Goal: Task Accomplishment & Management: Manage account settings

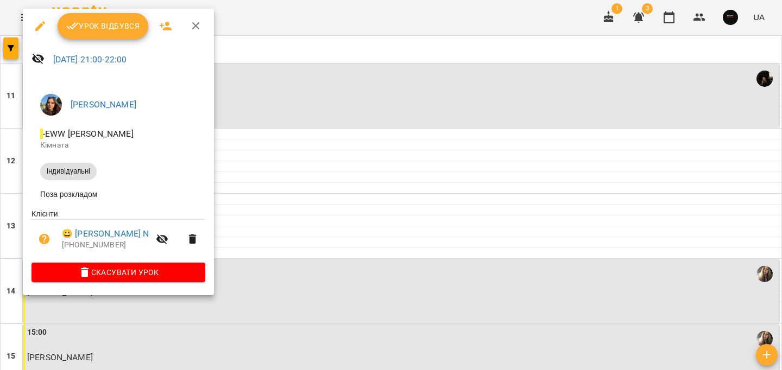
scroll to position [548, 0]
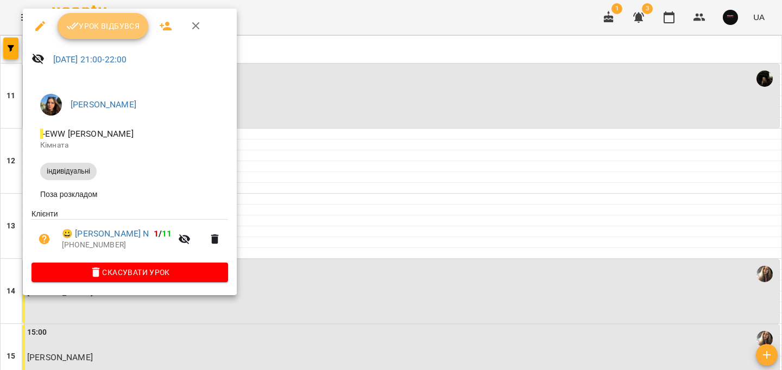
click at [111, 32] on span "Урок відбувся" at bounding box center [103, 26] width 74 height 13
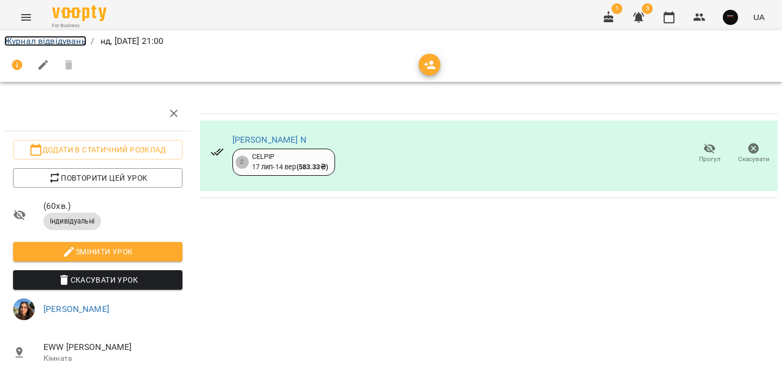
click at [74, 37] on link "Журнал відвідувань" at bounding box center [45, 41] width 82 height 10
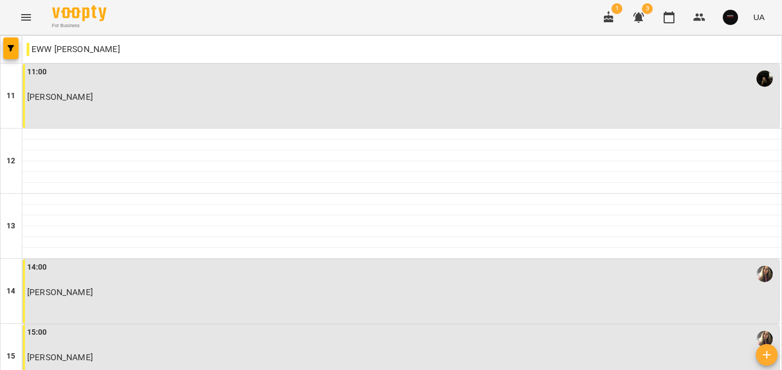
scroll to position [548, 0]
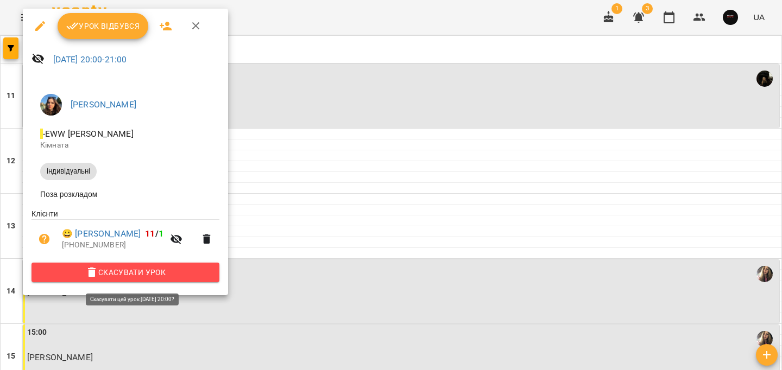
click at [206, 271] on span "Скасувати Урок" at bounding box center [125, 272] width 171 height 13
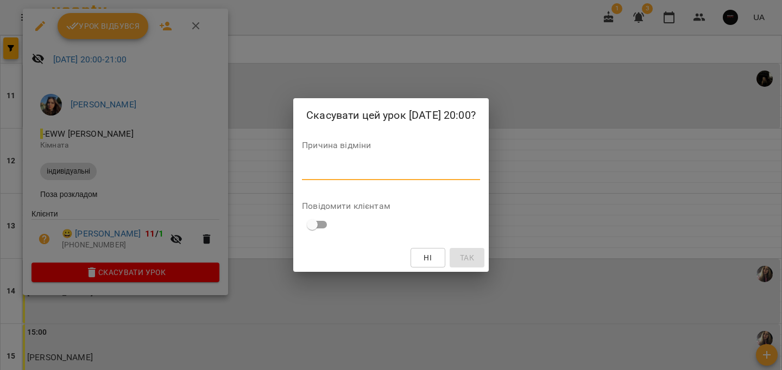
click at [305, 172] on textarea at bounding box center [391, 171] width 178 height 10
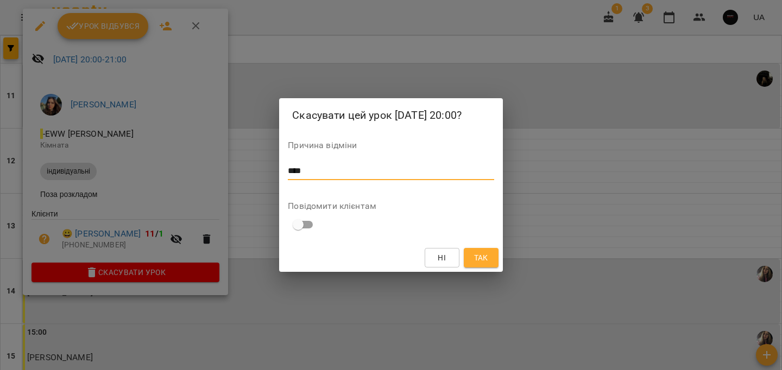
type textarea "****"
click at [474, 250] on button "Так" at bounding box center [481, 258] width 35 height 20
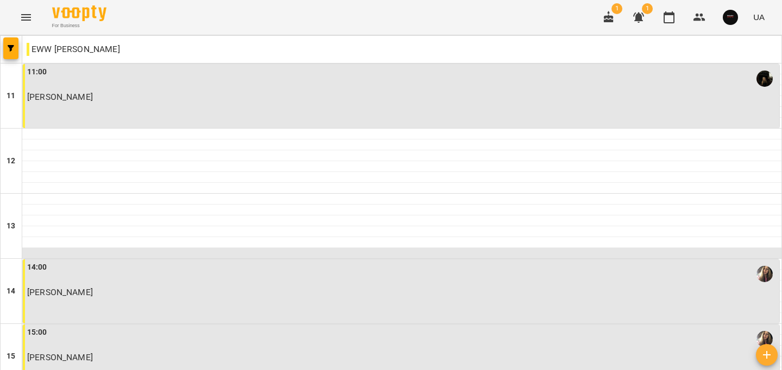
scroll to position [548, 0]
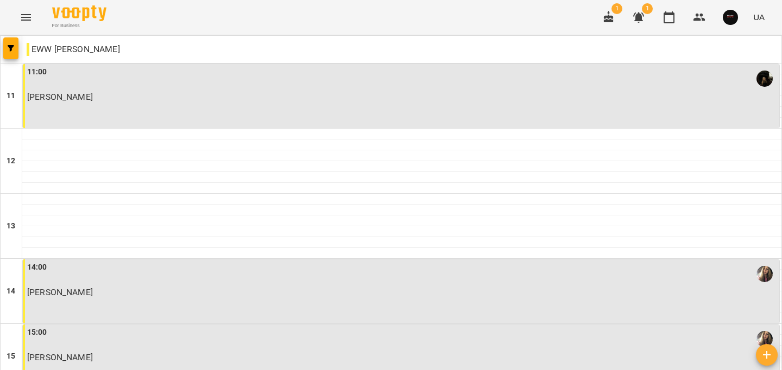
click at [34, 14] on button "Menu" at bounding box center [26, 17] width 26 height 26
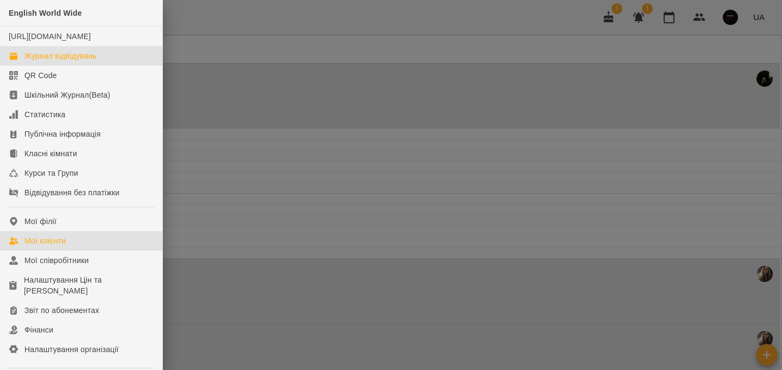
click at [90, 251] on link "Мої клієнти" at bounding box center [81, 241] width 162 height 20
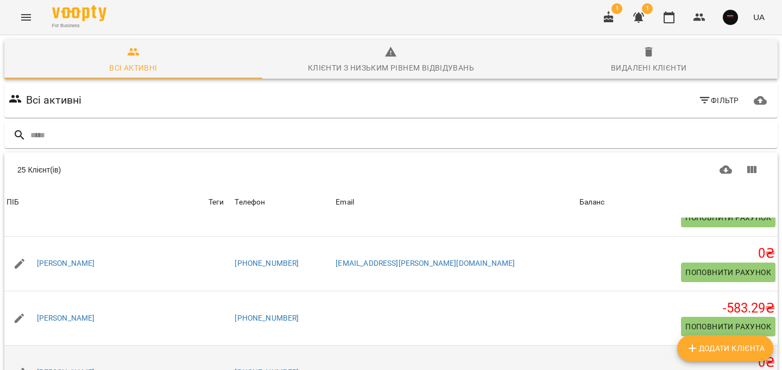
scroll to position [38, 0]
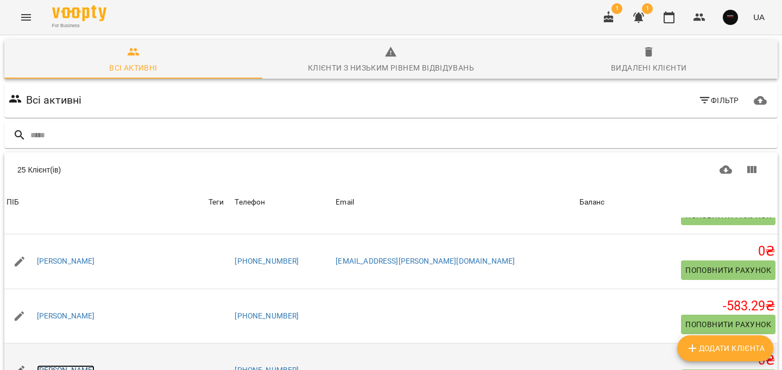
click at [81, 366] on link "[PERSON_NAME]" at bounding box center [66, 371] width 58 height 11
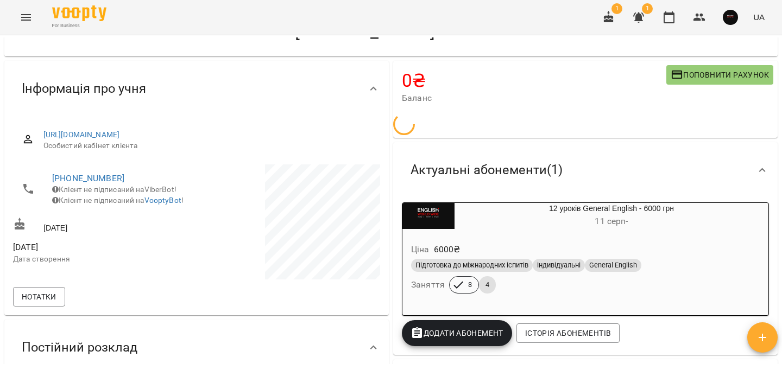
scroll to position [46, 0]
click at [494, 330] on span "Додати Абонемент" at bounding box center [457, 332] width 93 height 13
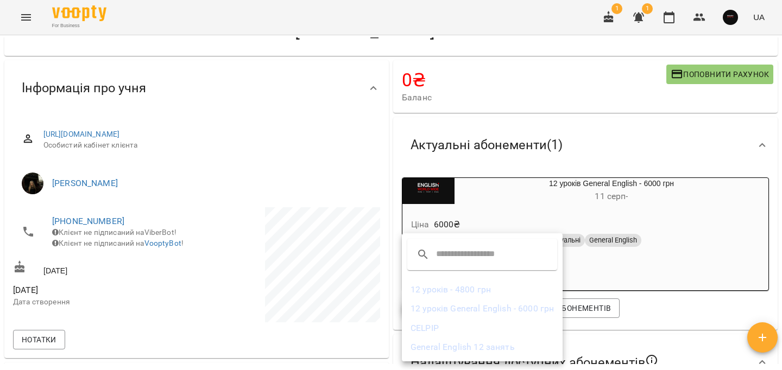
click at [506, 309] on li "12 уроків General English - 6000 грн" at bounding box center [482, 309] width 161 height 20
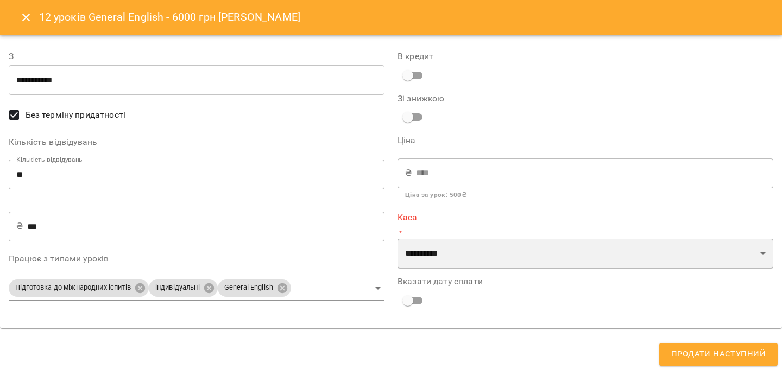
click at [476, 247] on select "**********" at bounding box center [586, 254] width 376 height 30
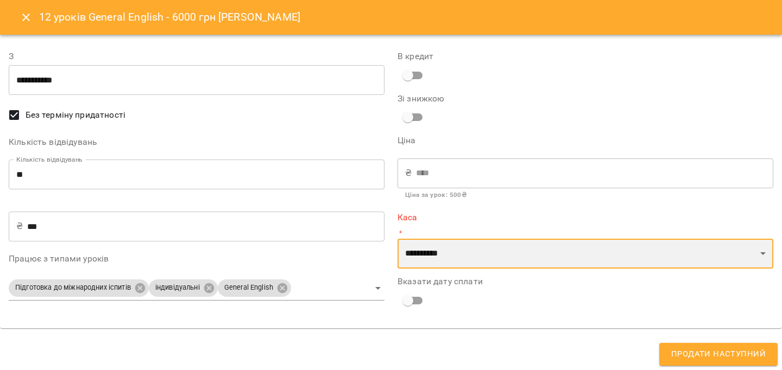
select select "****"
click at [398, 239] on select "**********" at bounding box center [586, 254] width 376 height 30
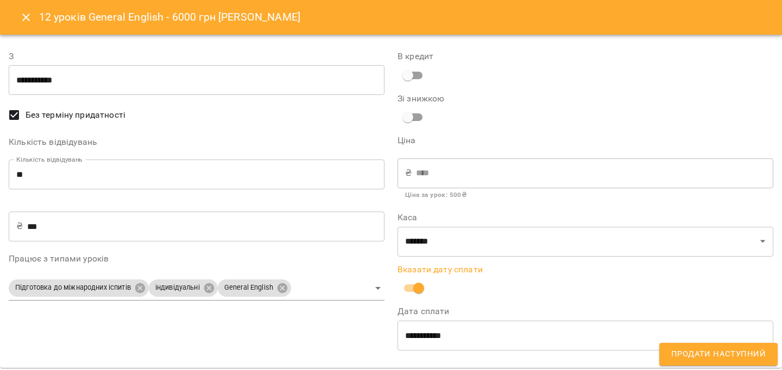
click at [682, 362] on button "Продати наступний" at bounding box center [718, 354] width 118 height 23
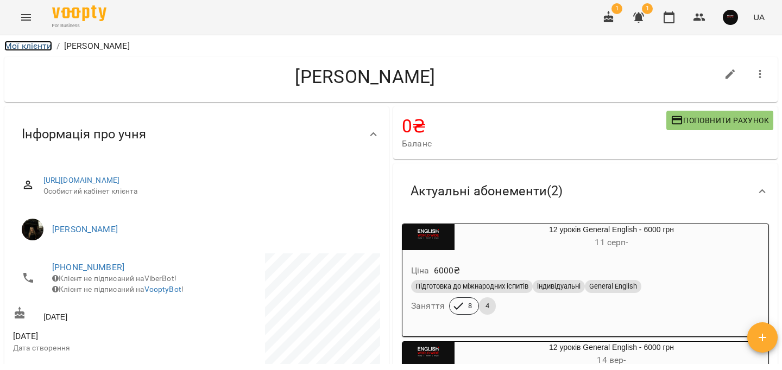
click at [27, 42] on link "Мої клієнти" at bounding box center [28, 46] width 48 height 10
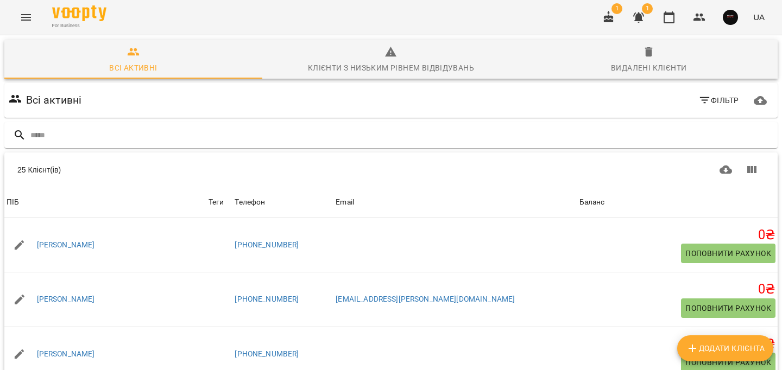
scroll to position [428, 0]
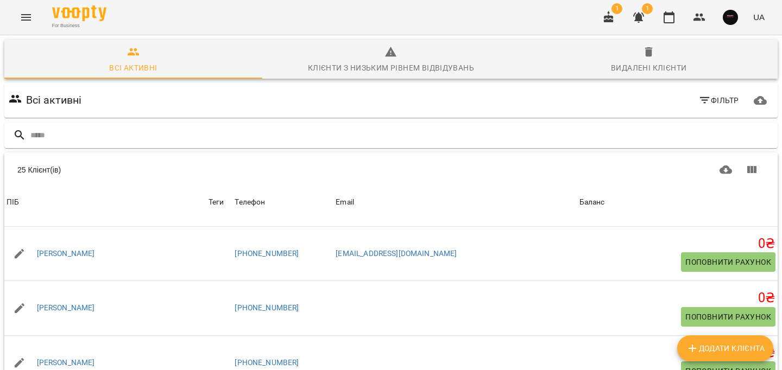
click at [30, 24] on button "Menu" at bounding box center [26, 17] width 26 height 26
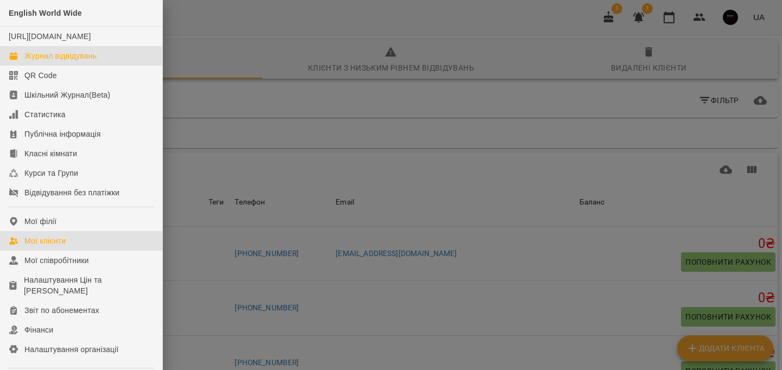
click at [77, 61] on div "Журнал відвідувань" at bounding box center [60, 56] width 72 height 11
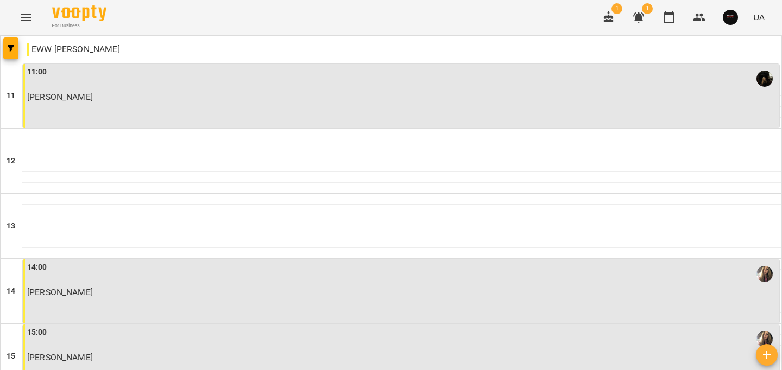
scroll to position [548, 0]
